Goal: Task Accomplishment & Management: Use online tool/utility

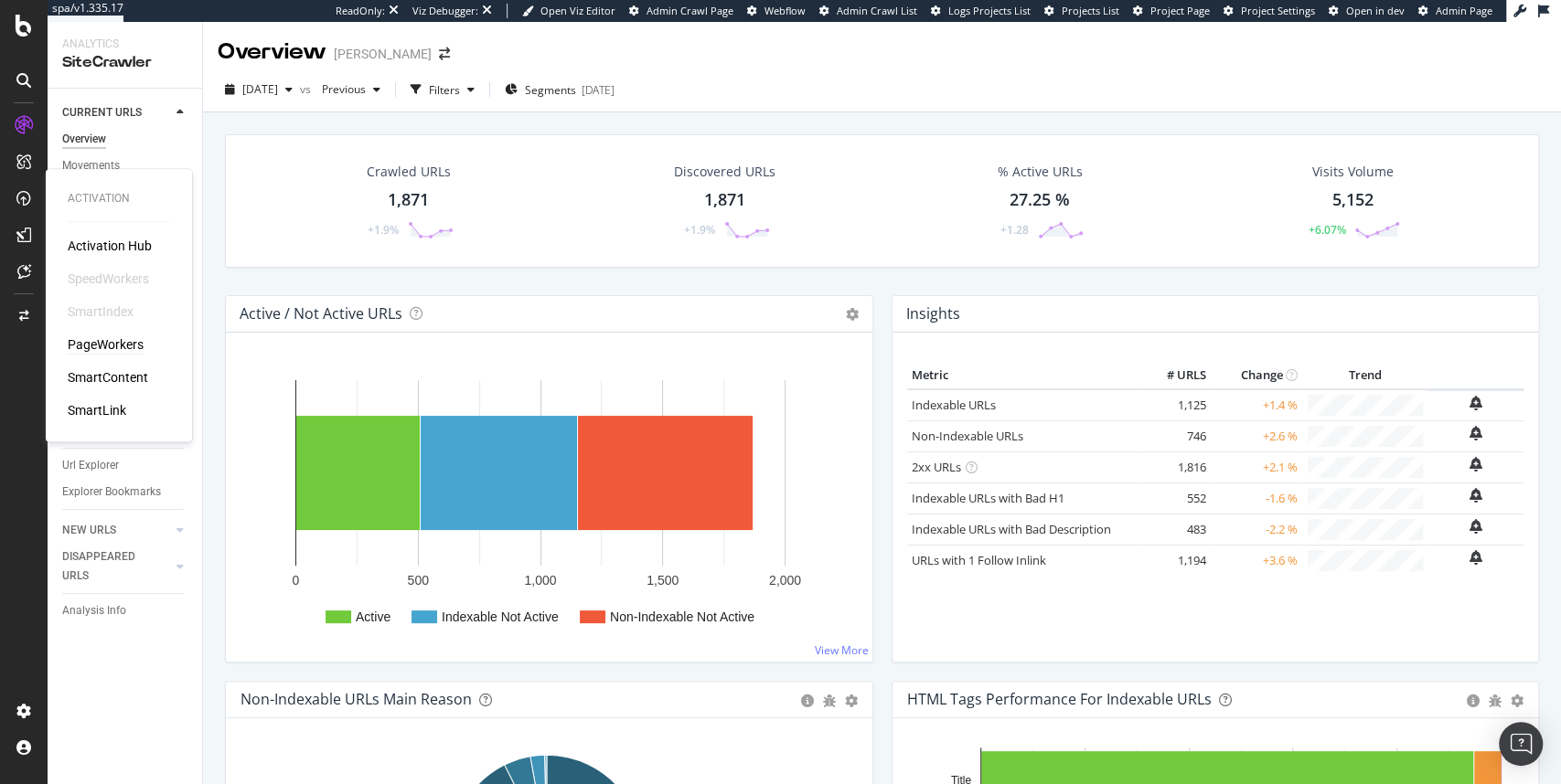
click at [111, 340] on div "PageWorkers" at bounding box center [106, 344] width 76 height 18
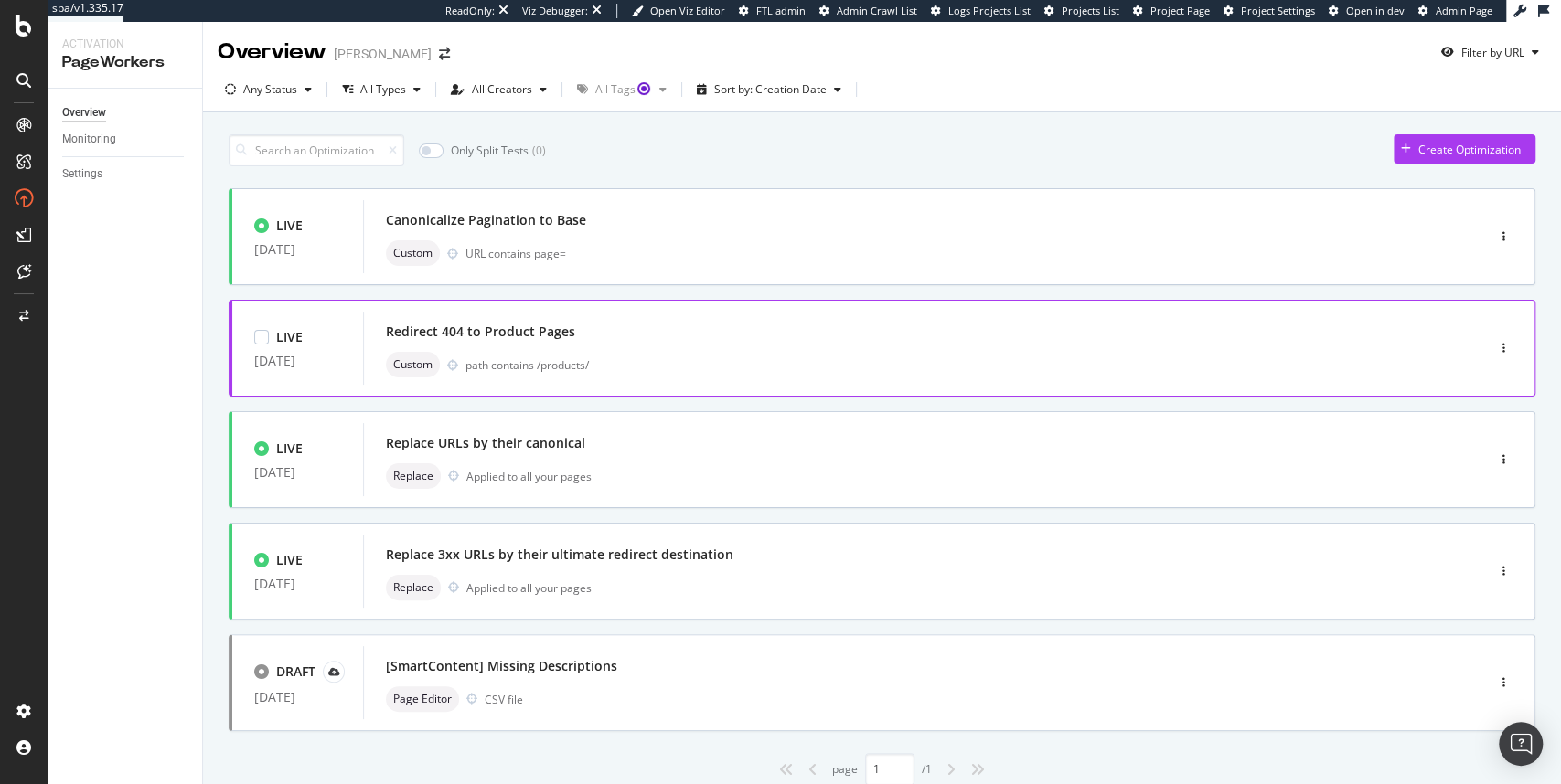
click at [484, 336] on div "Redirect 404 to Product Pages" at bounding box center [480, 331] width 189 height 18
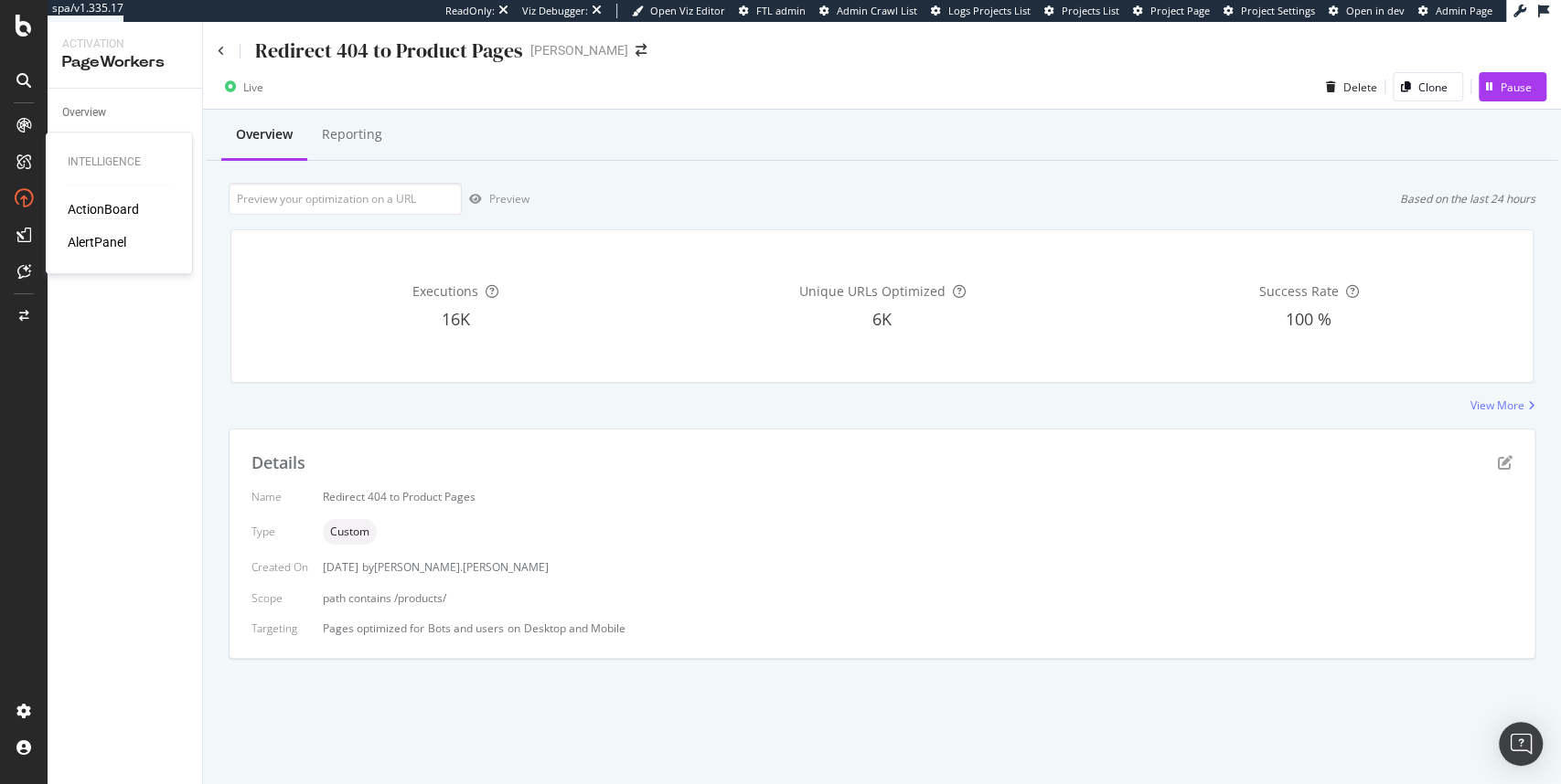
click at [93, 209] on div "ActionBoard" at bounding box center [104, 209] width 72 height 18
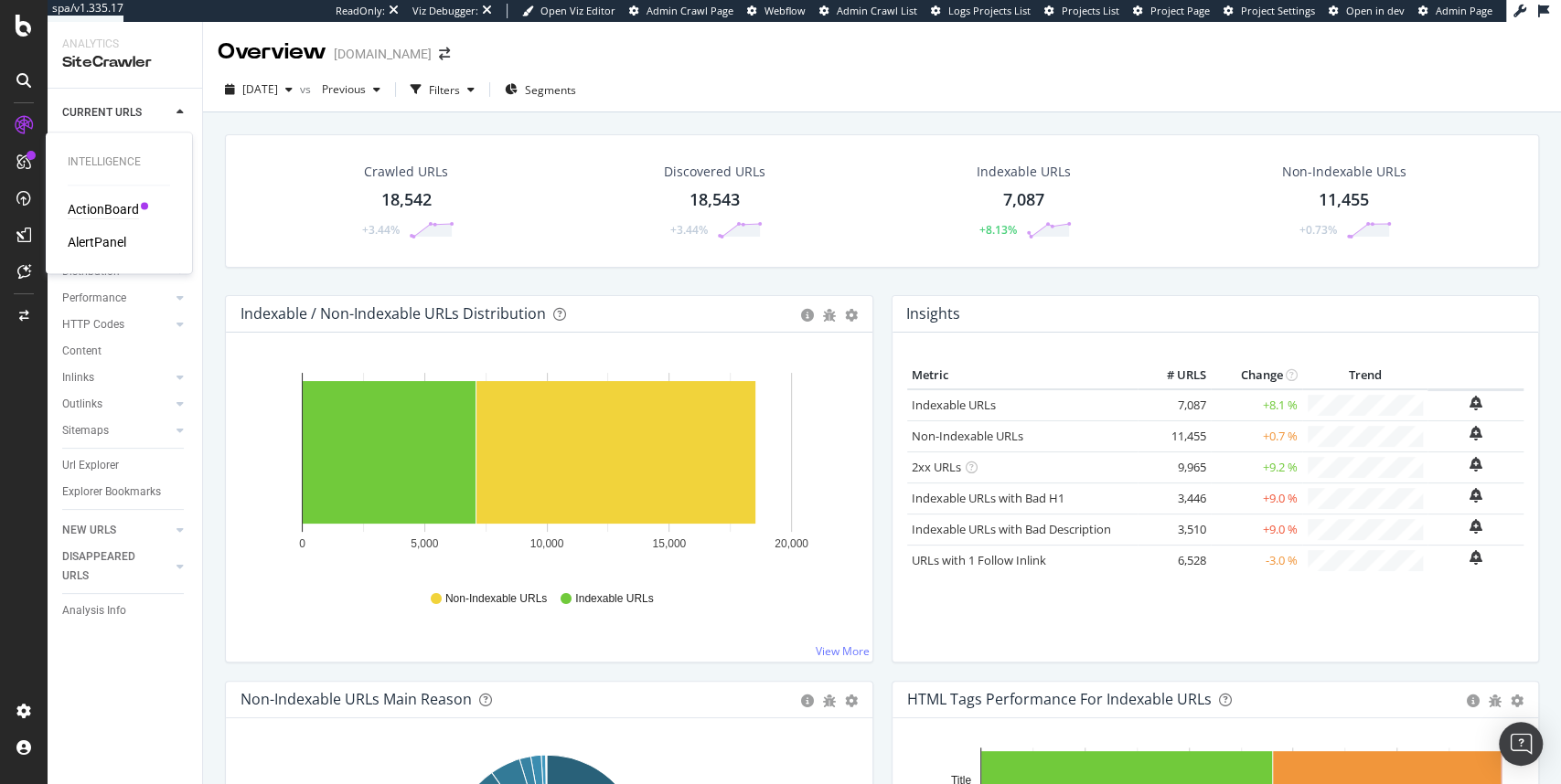
click at [97, 208] on div "ActionBoard" at bounding box center [104, 209] width 72 height 18
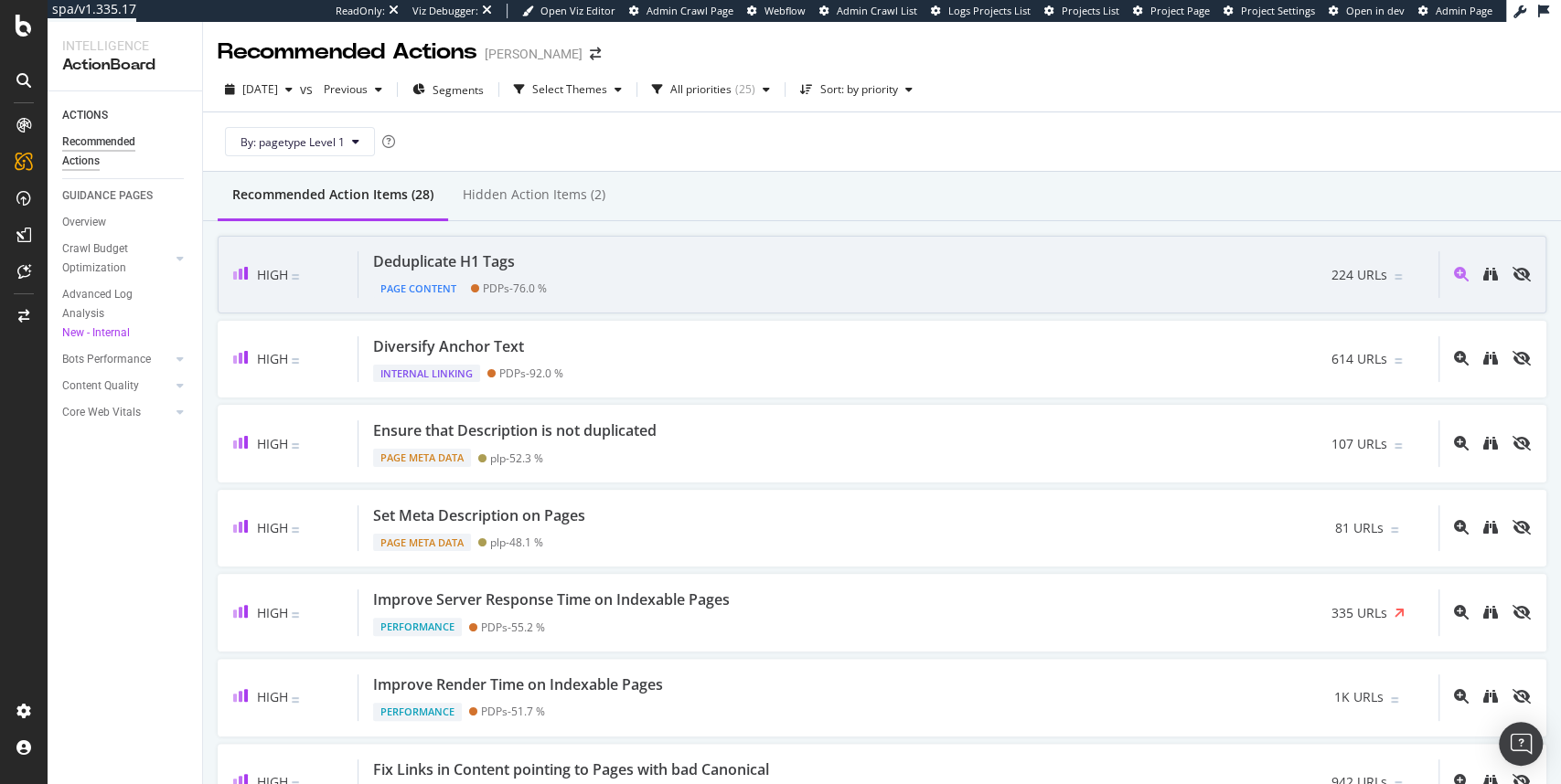
click at [528, 265] on div "Deduplicate H1 Tags" at bounding box center [460, 262] width 174 height 21
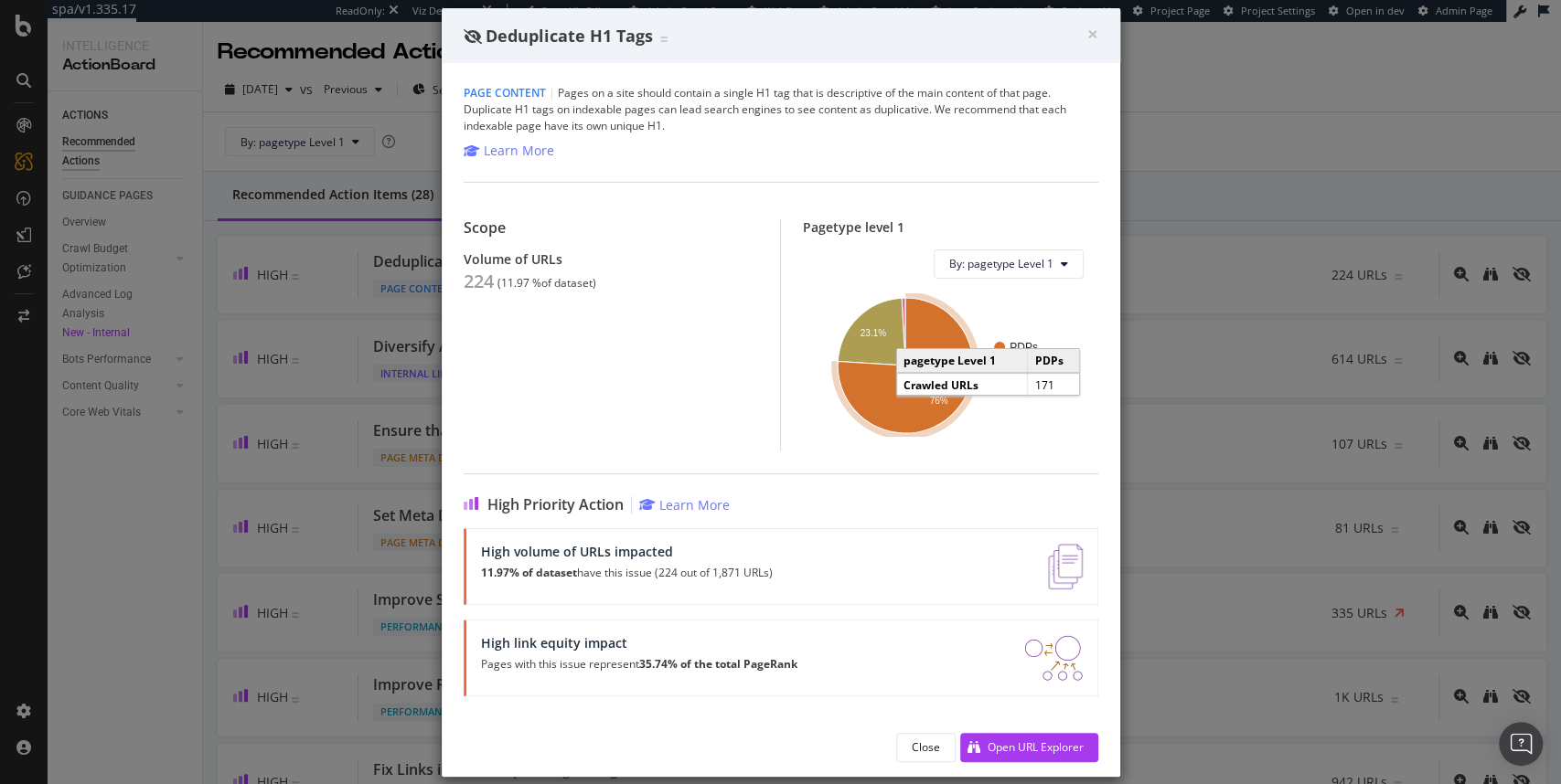
click at [918, 419] on icon "A chart." at bounding box center [906, 365] width 136 height 136
click at [1099, 33] on div "× Close Deduplicate H1 Tags" at bounding box center [780, 35] width 679 height 55
click at [1092, 34] on span "×" at bounding box center [1092, 34] width 11 height 25
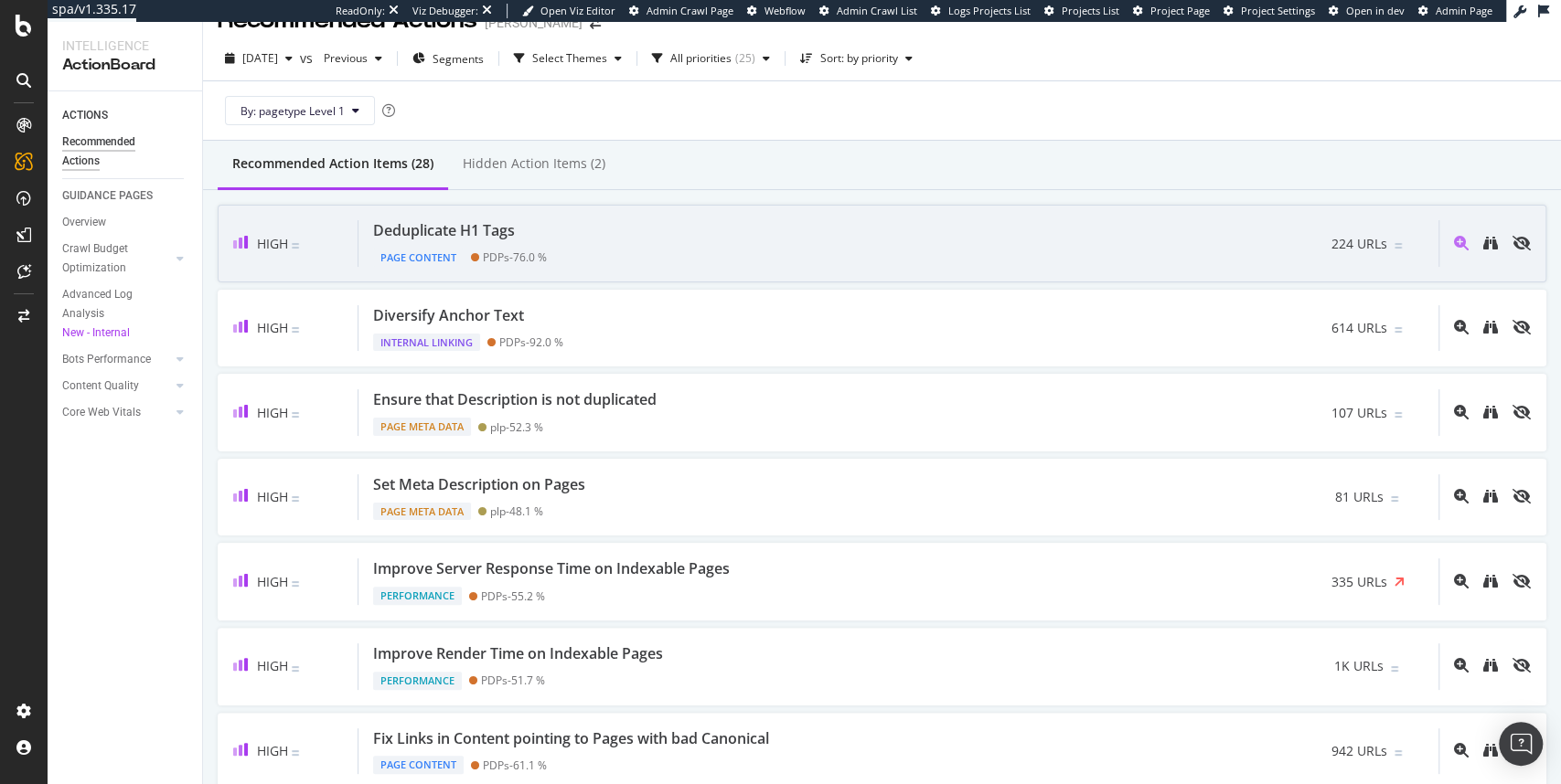
scroll to position [18, 0]
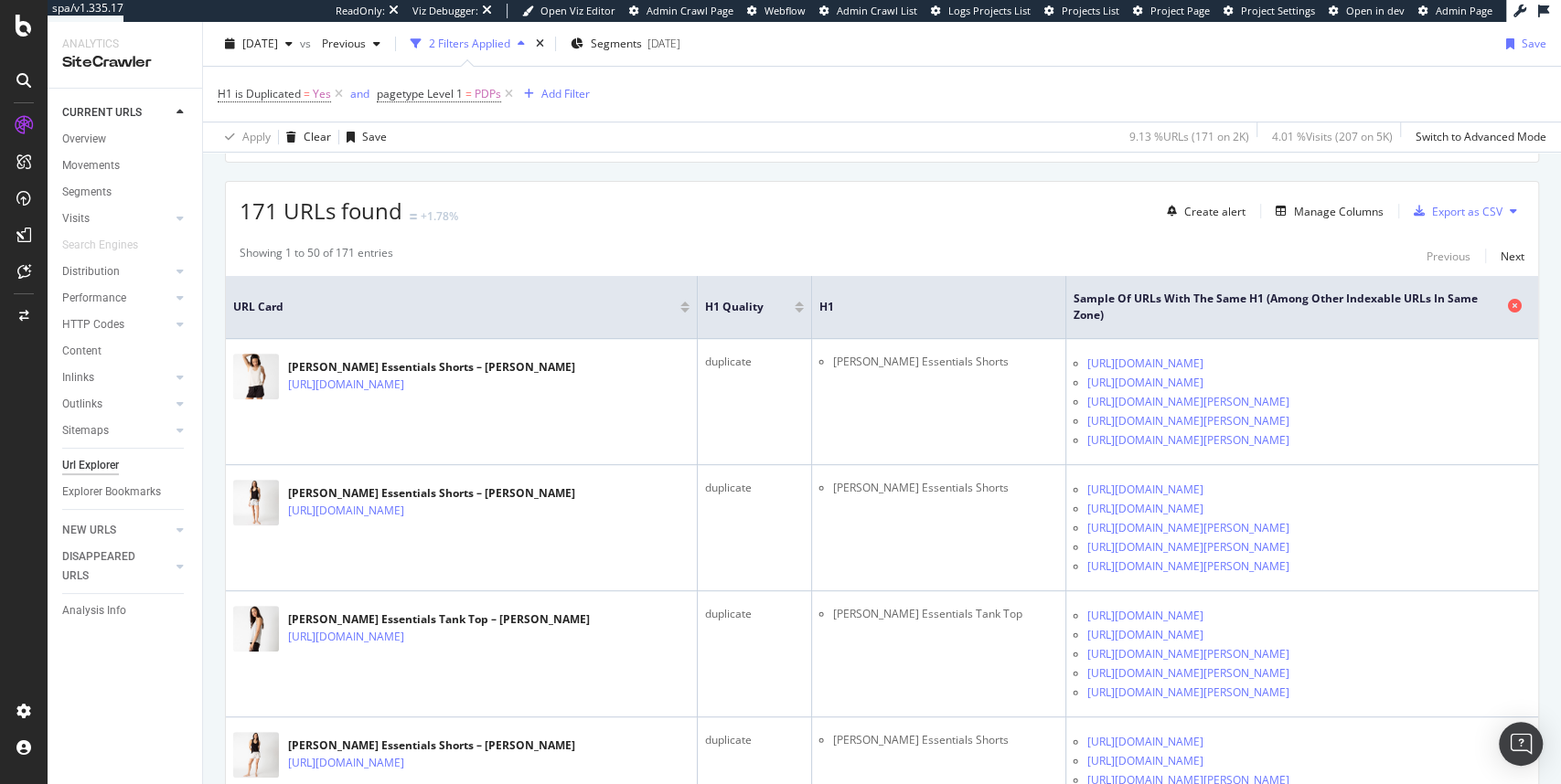
scroll to position [311, 0]
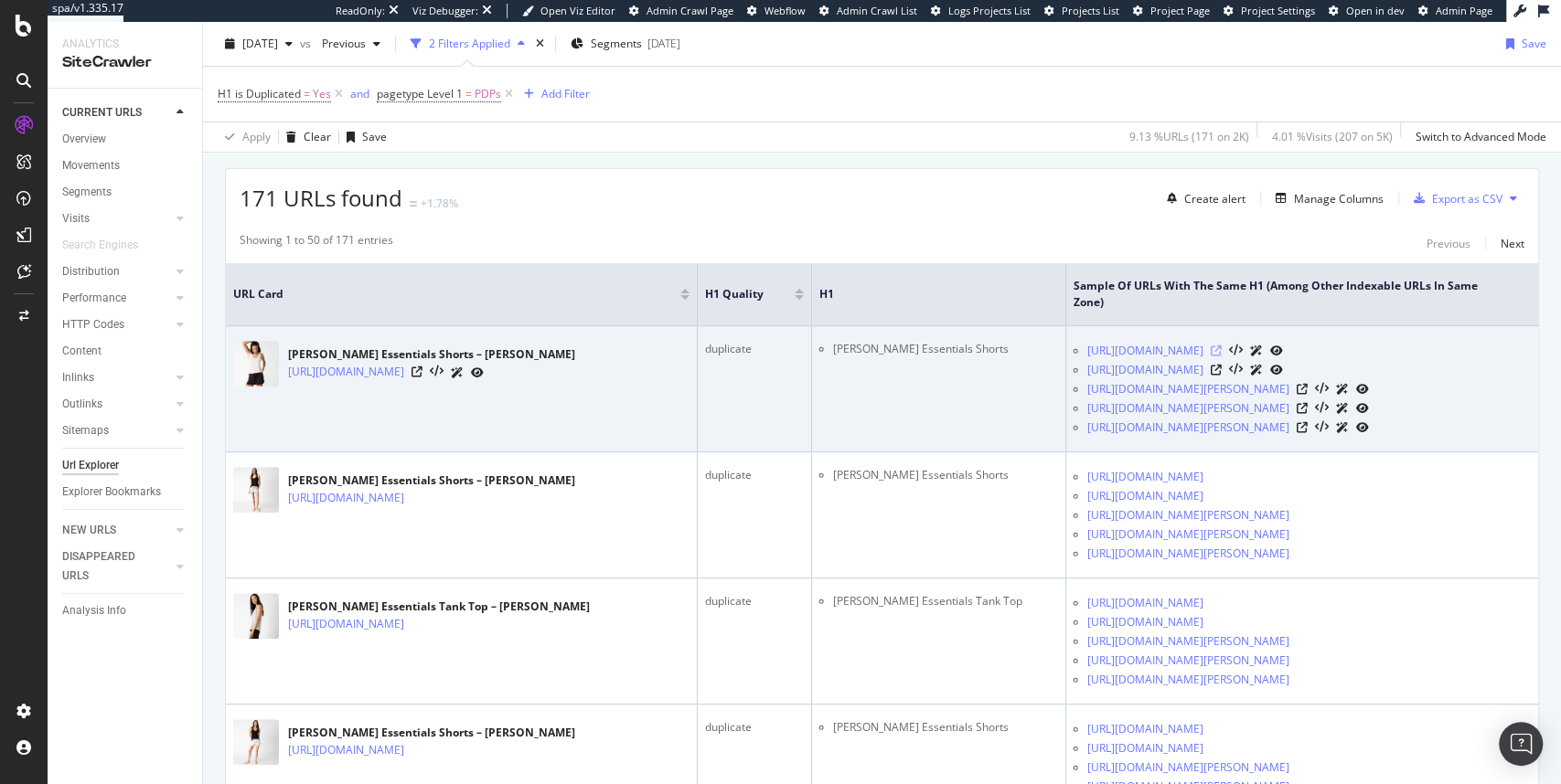
click at [1222, 349] on icon at bounding box center [1216, 350] width 11 height 11
click at [1222, 366] on icon at bounding box center [1216, 369] width 11 height 11
click at [1307, 409] on icon at bounding box center [1301, 408] width 11 height 11
